Goal: Book appointment/travel/reservation

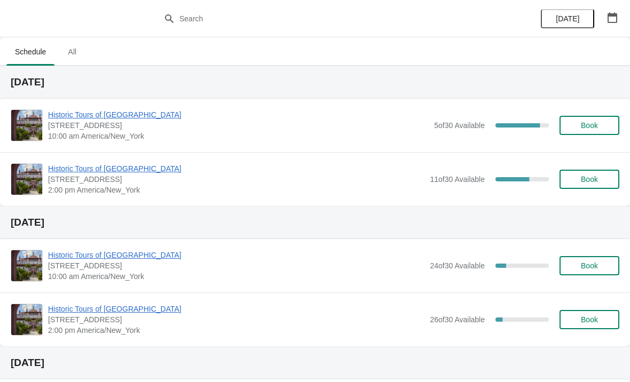
click at [576, 181] on span "Book" at bounding box center [589, 179] width 41 height 9
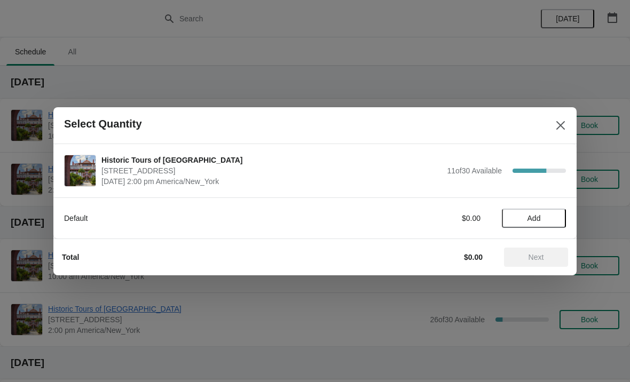
click at [529, 218] on span "Add" at bounding box center [533, 218] width 13 height 9
click at [561, 121] on icon "Close" at bounding box center [560, 125] width 11 height 11
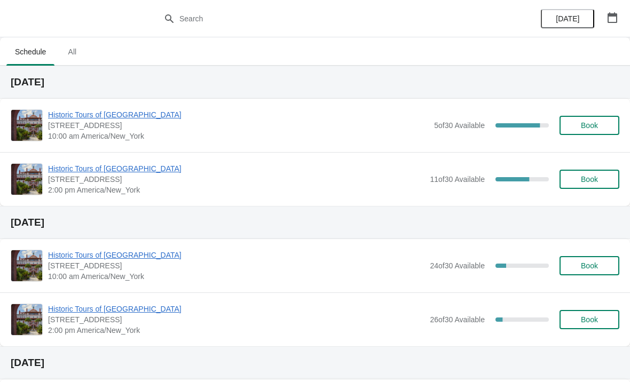
click at [588, 187] on button "Book" at bounding box center [589, 179] width 60 height 19
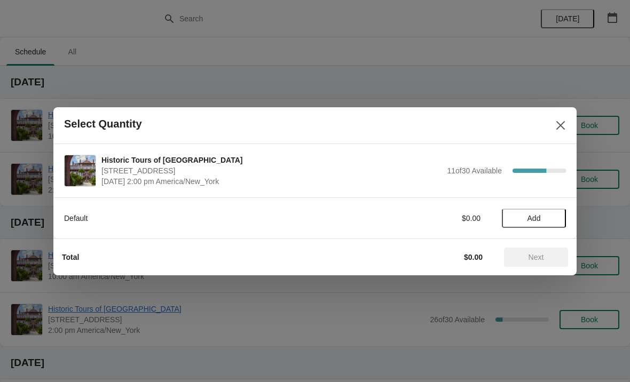
click at [537, 217] on span "Add" at bounding box center [533, 218] width 13 height 9
click at [551, 216] on icon at bounding box center [551, 217] width 11 height 11
click at [537, 257] on span "Next" at bounding box center [535, 257] width 15 height 9
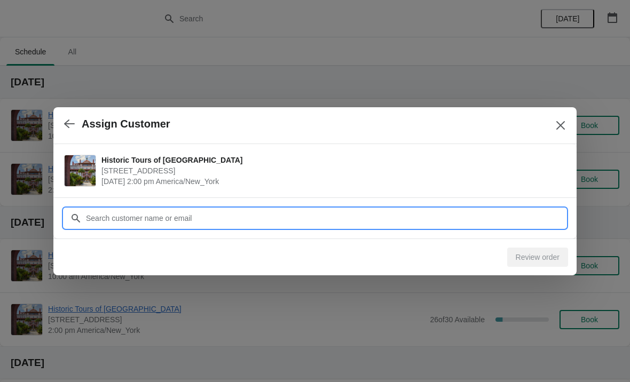
click at [182, 217] on input "Customer" at bounding box center [325, 218] width 480 height 19
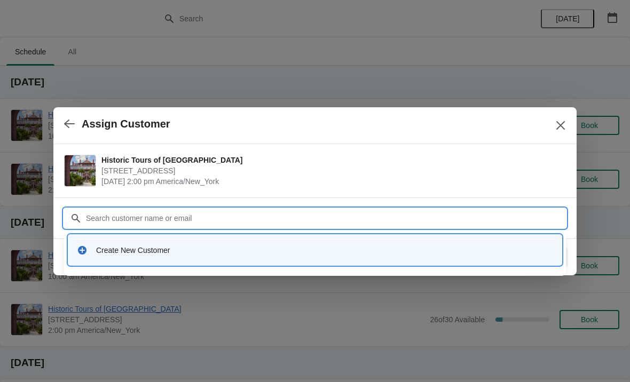
click at [152, 252] on div "Create New Customer" at bounding box center [324, 250] width 457 height 11
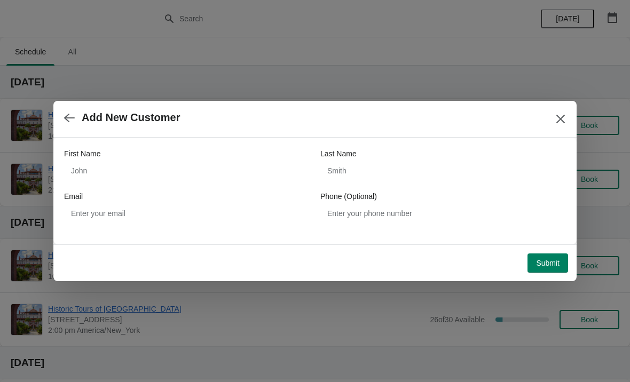
click at [134, 158] on div "First Name" at bounding box center [186, 153] width 245 height 11
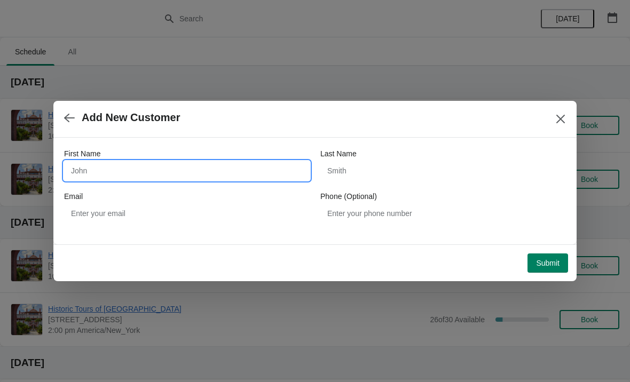
click at [105, 168] on input "First Name" at bounding box center [186, 170] width 245 height 19
type input "[PERSON_NAME]"
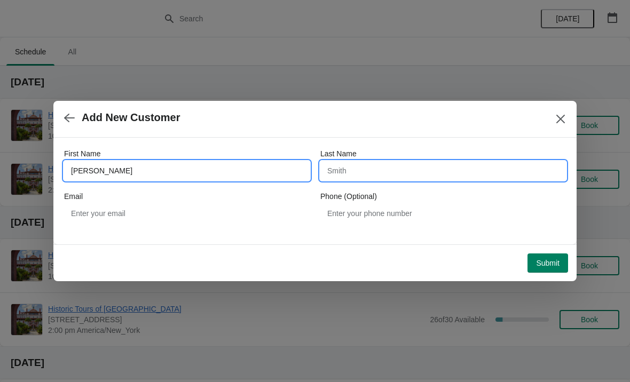
click at [372, 170] on input "Last Name" at bounding box center [442, 170] width 245 height 19
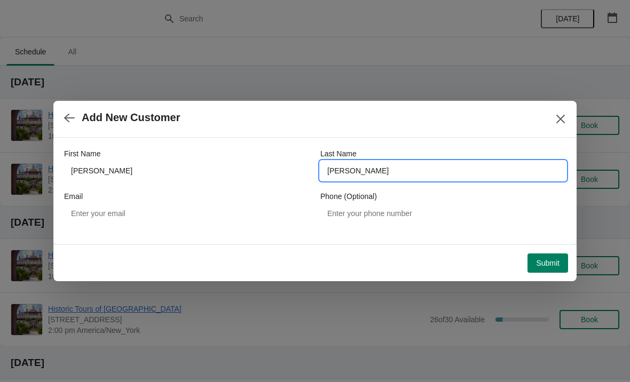
type input "[PERSON_NAME]"
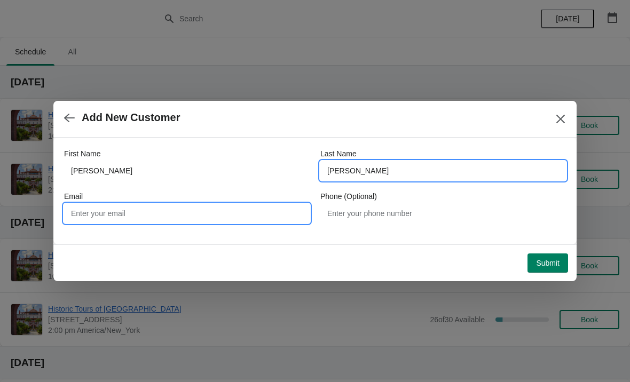
click at [111, 213] on input "Email" at bounding box center [186, 213] width 245 height 19
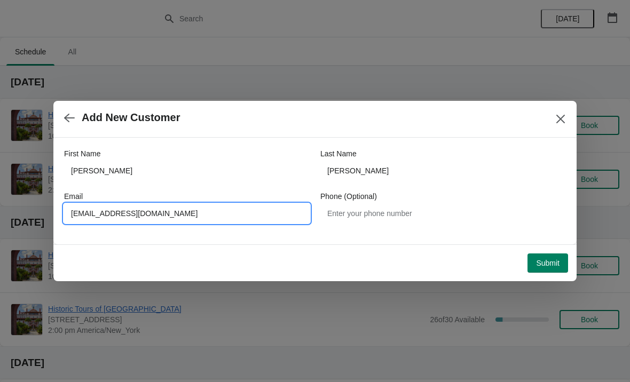
type input "[EMAIL_ADDRESS][DOMAIN_NAME]"
click at [266, 138] on div "First Name [PERSON_NAME] Last Name [PERSON_NAME] Email [EMAIL_ADDRESS][DOMAIN_N…" at bounding box center [314, 186] width 501 height 96
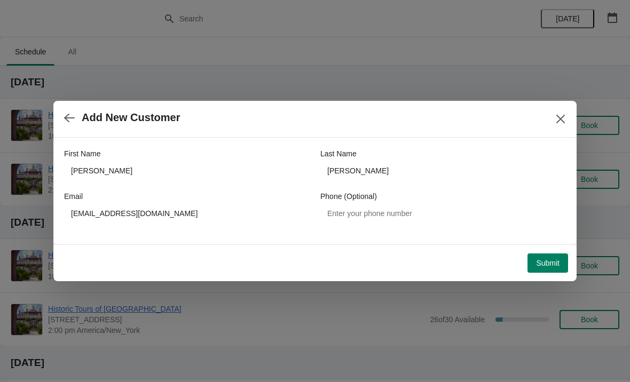
click at [538, 262] on span "Submit" at bounding box center [547, 263] width 23 height 9
